Goal: Task Accomplishment & Management: Use online tool/utility

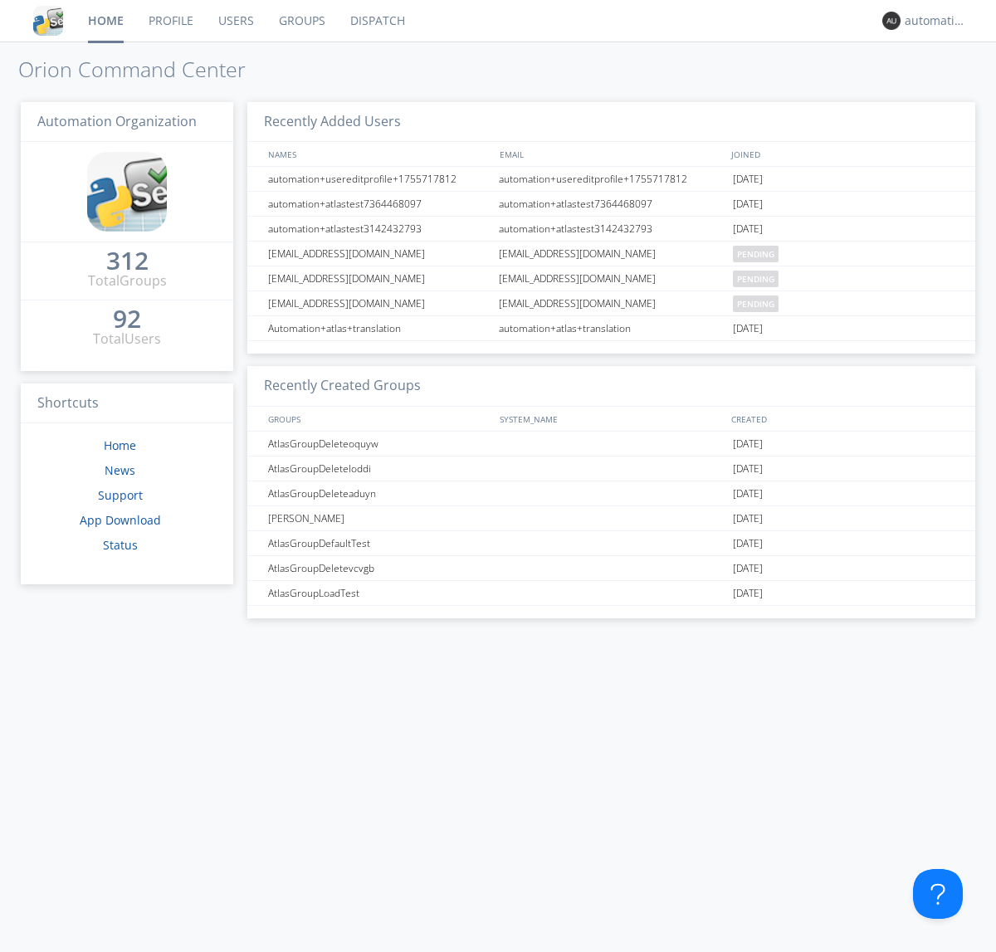
click at [376, 21] on link "Dispatch" at bounding box center [378, 21] width 80 height 42
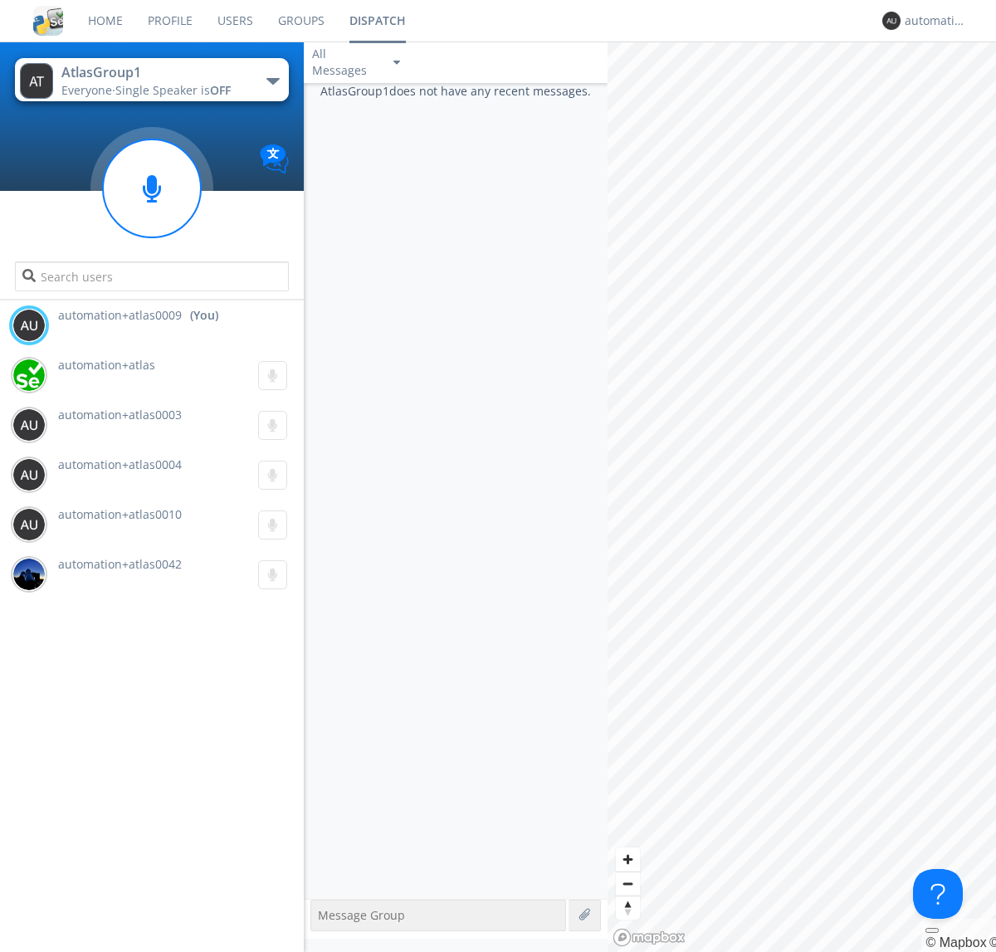
click at [272, 81] on div "button" at bounding box center [273, 81] width 13 height 7
click at [0, 0] on span "AtlasGroupDispatch5" at bounding box center [0, 0] width 0 height 0
click at [932, 21] on div "automation+atlas0009" at bounding box center [936, 20] width 62 height 17
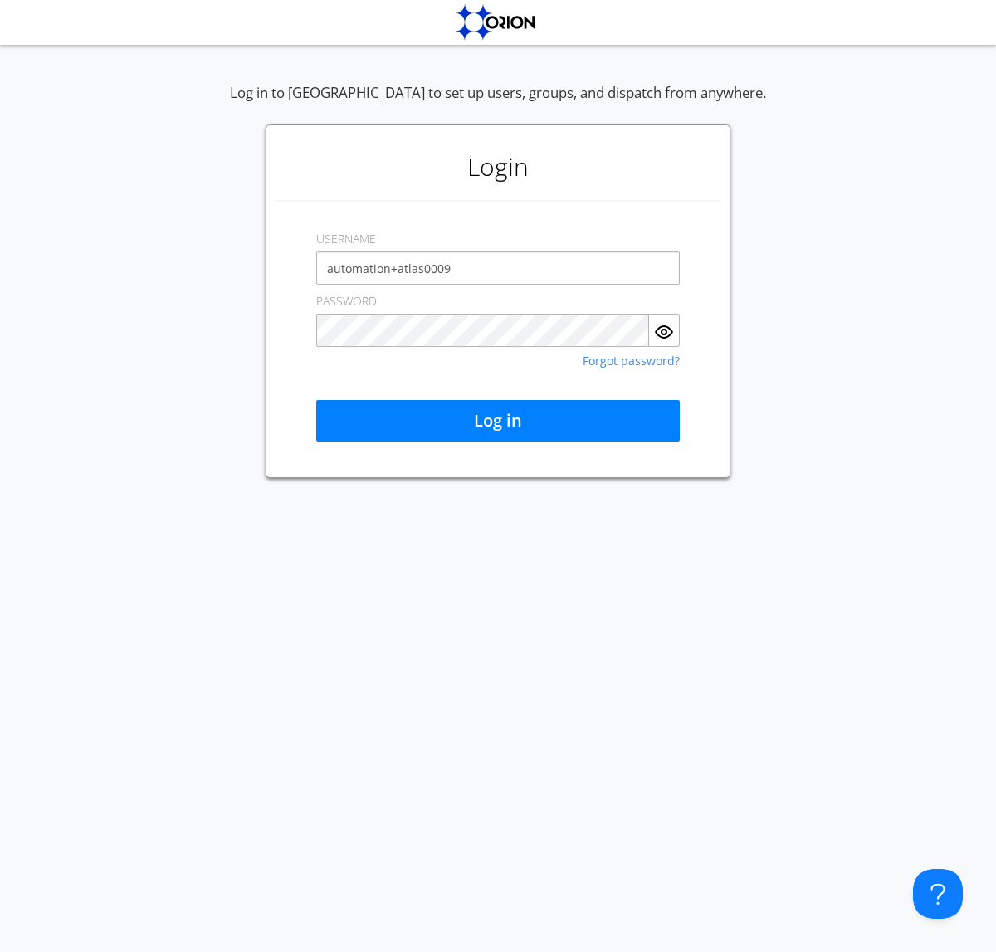
type input "automation+atlas0009"
click at [498, 421] on button "Log in" at bounding box center [498, 421] width 364 height 42
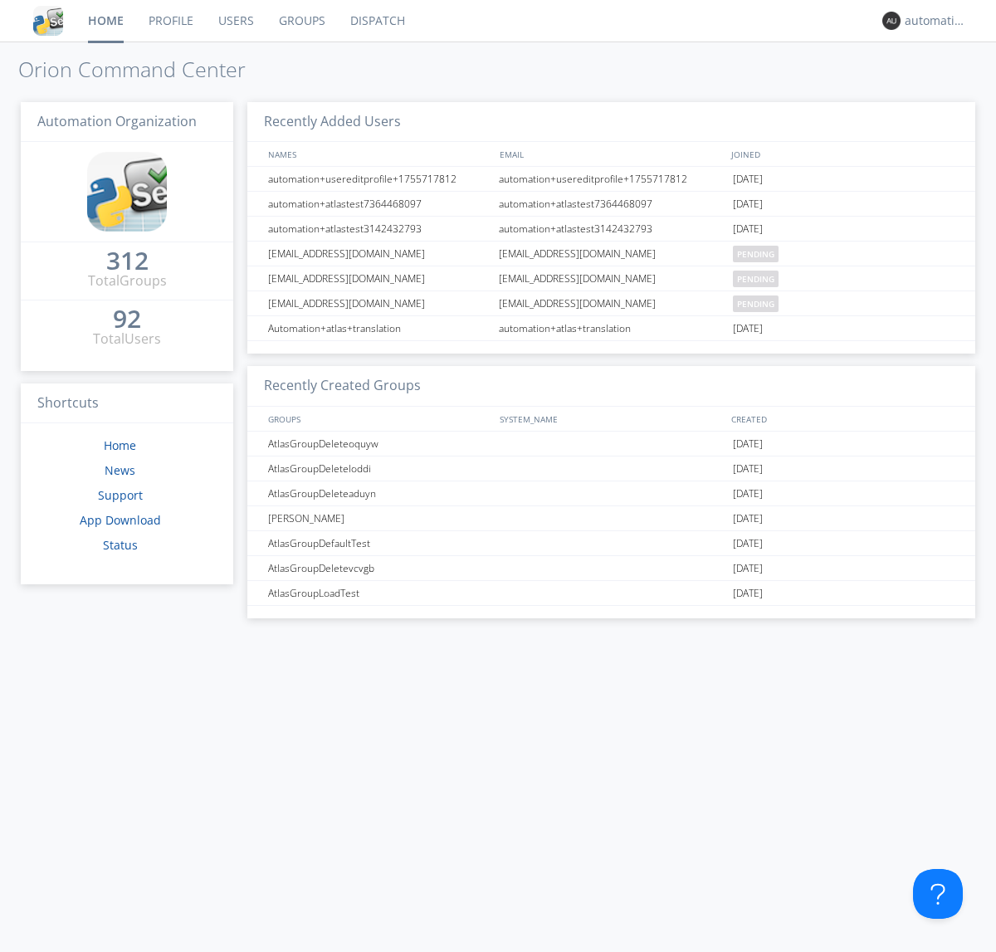
click at [376, 21] on link "Dispatch" at bounding box center [378, 21] width 80 height 42
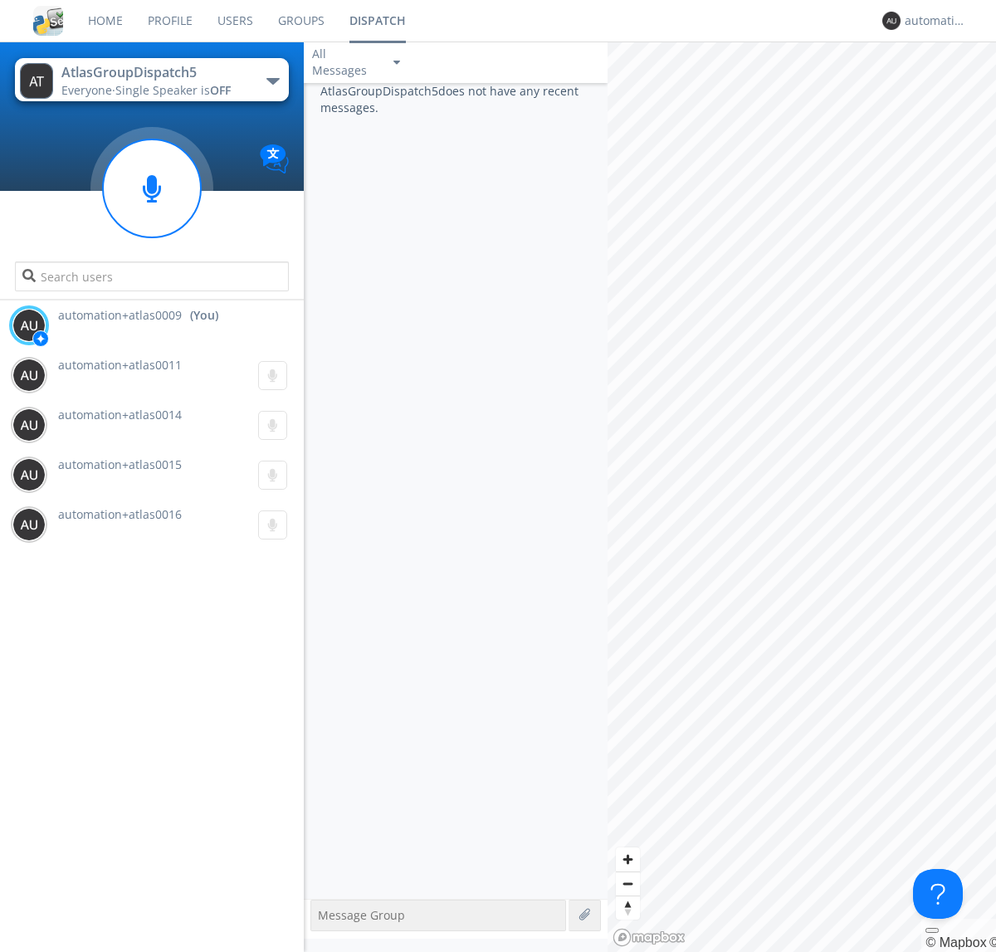
click at [272, 81] on div "button" at bounding box center [273, 81] width 13 height 7
click at [0, 0] on span "AtlasGroup1" at bounding box center [0, 0] width 0 height 0
click at [932, 21] on div "automation+atlas0009" at bounding box center [936, 20] width 62 height 17
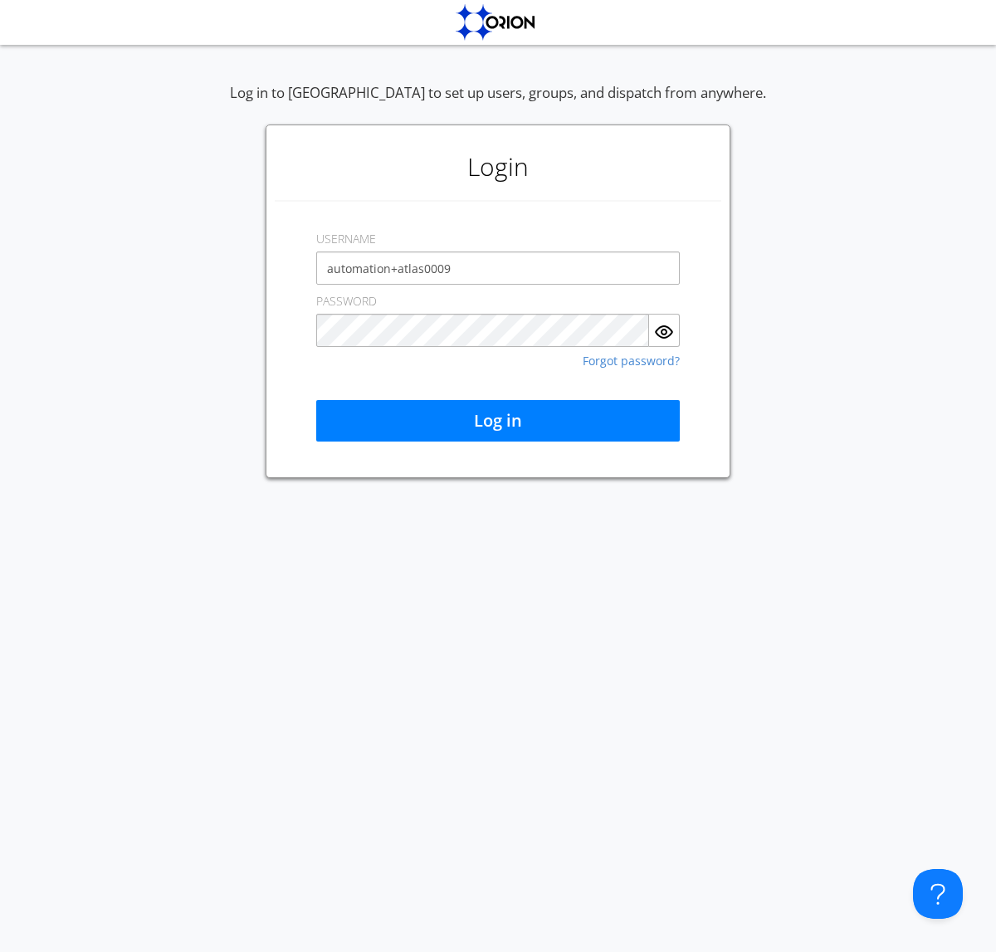
type input "automation+atlas0009"
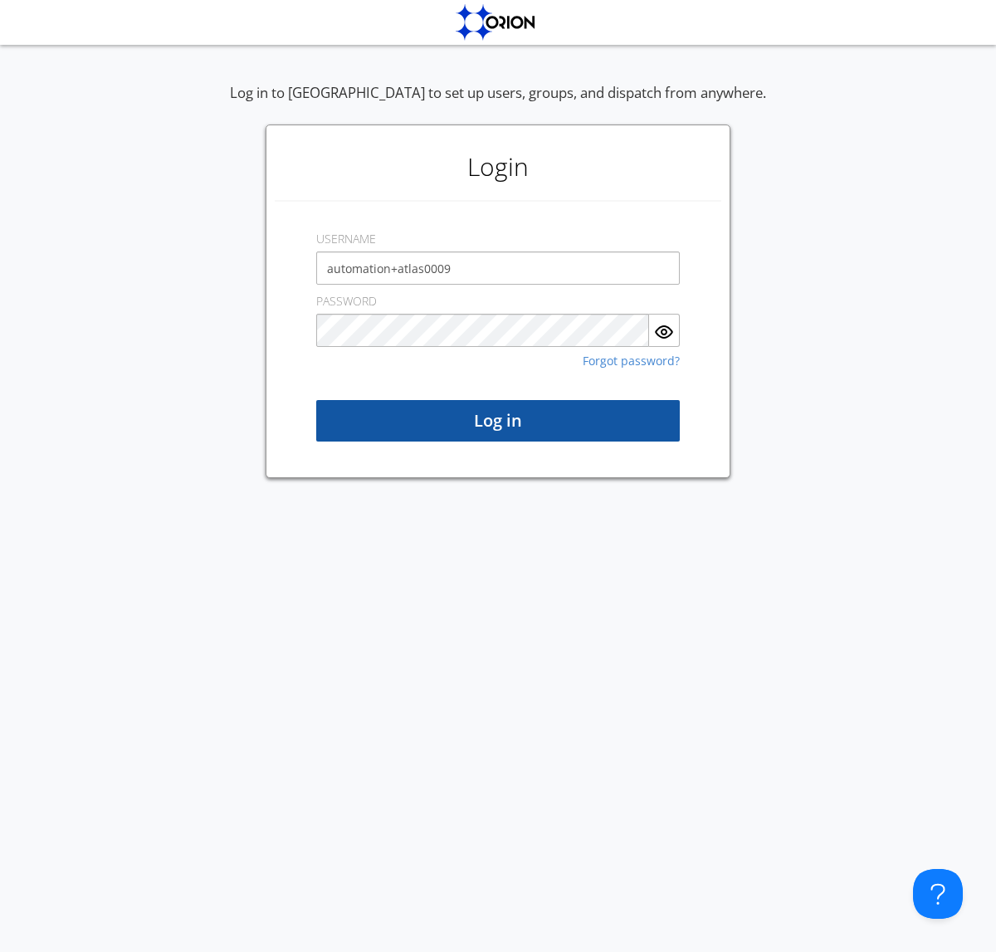
click at [498, 421] on button "Log in" at bounding box center [498, 421] width 364 height 42
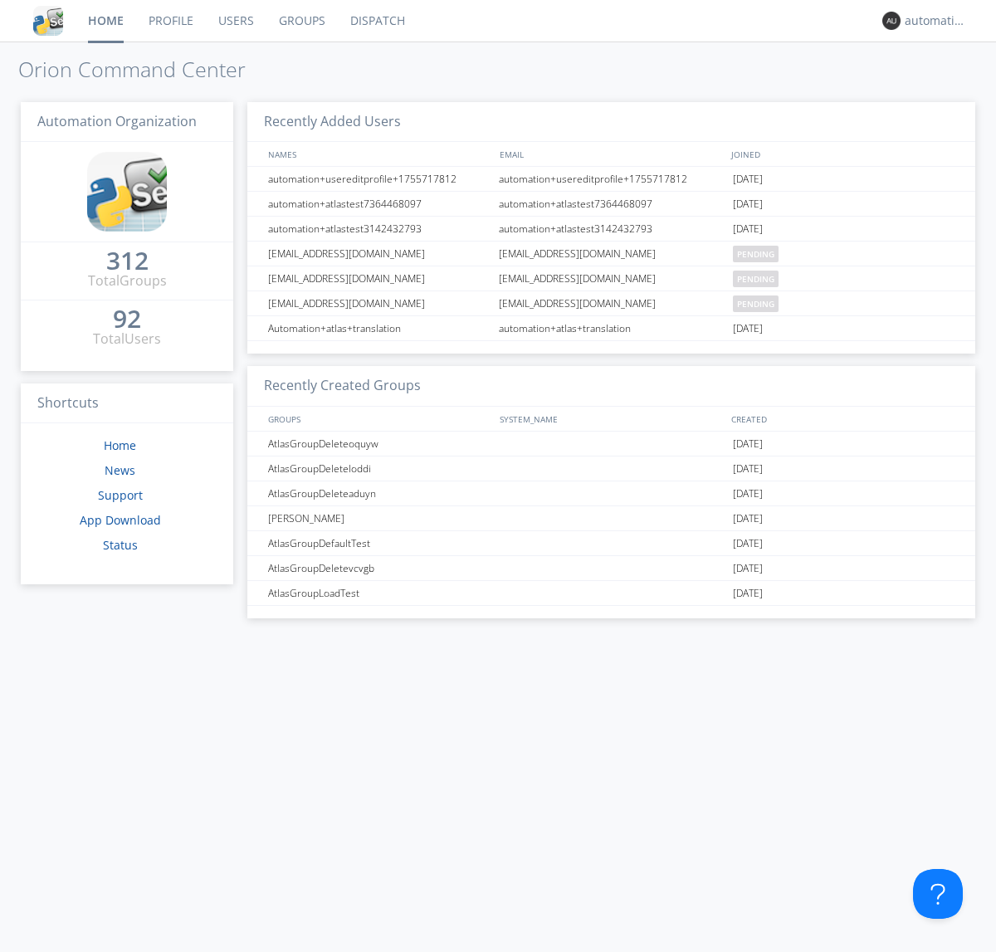
click at [376, 21] on link "Dispatch" at bounding box center [378, 21] width 80 height 42
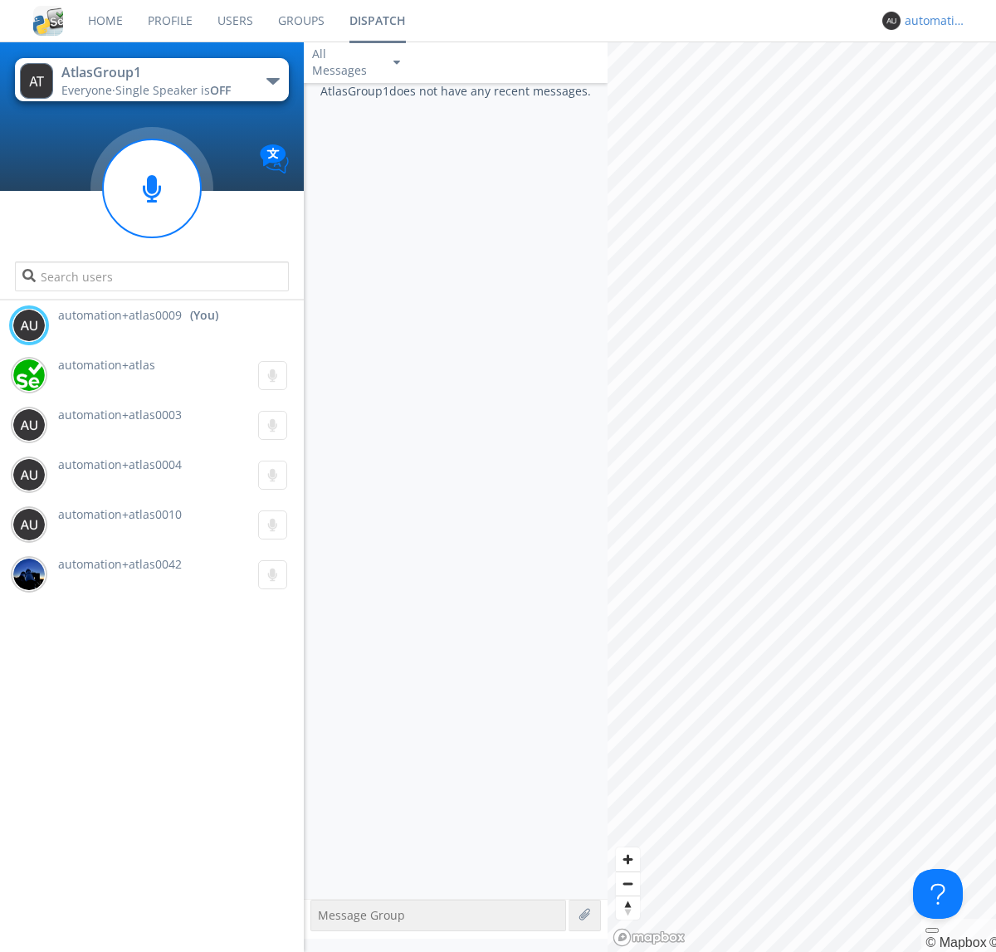
click at [932, 21] on div "automation+atlas0009" at bounding box center [936, 20] width 62 height 17
